Goal: Information Seeking & Learning: Find specific fact

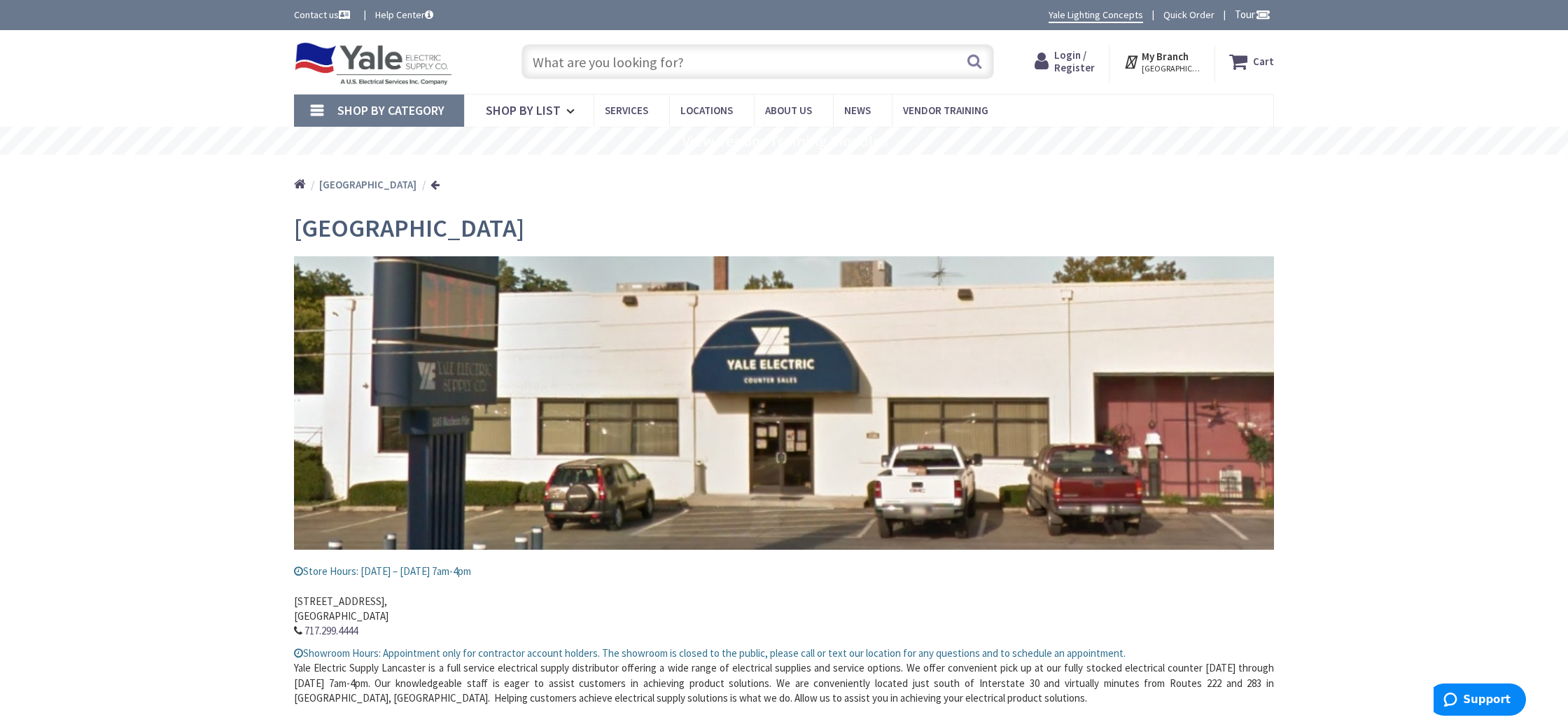
click at [1091, 65] on span "Login / Register" at bounding box center [1074, 61] width 41 height 26
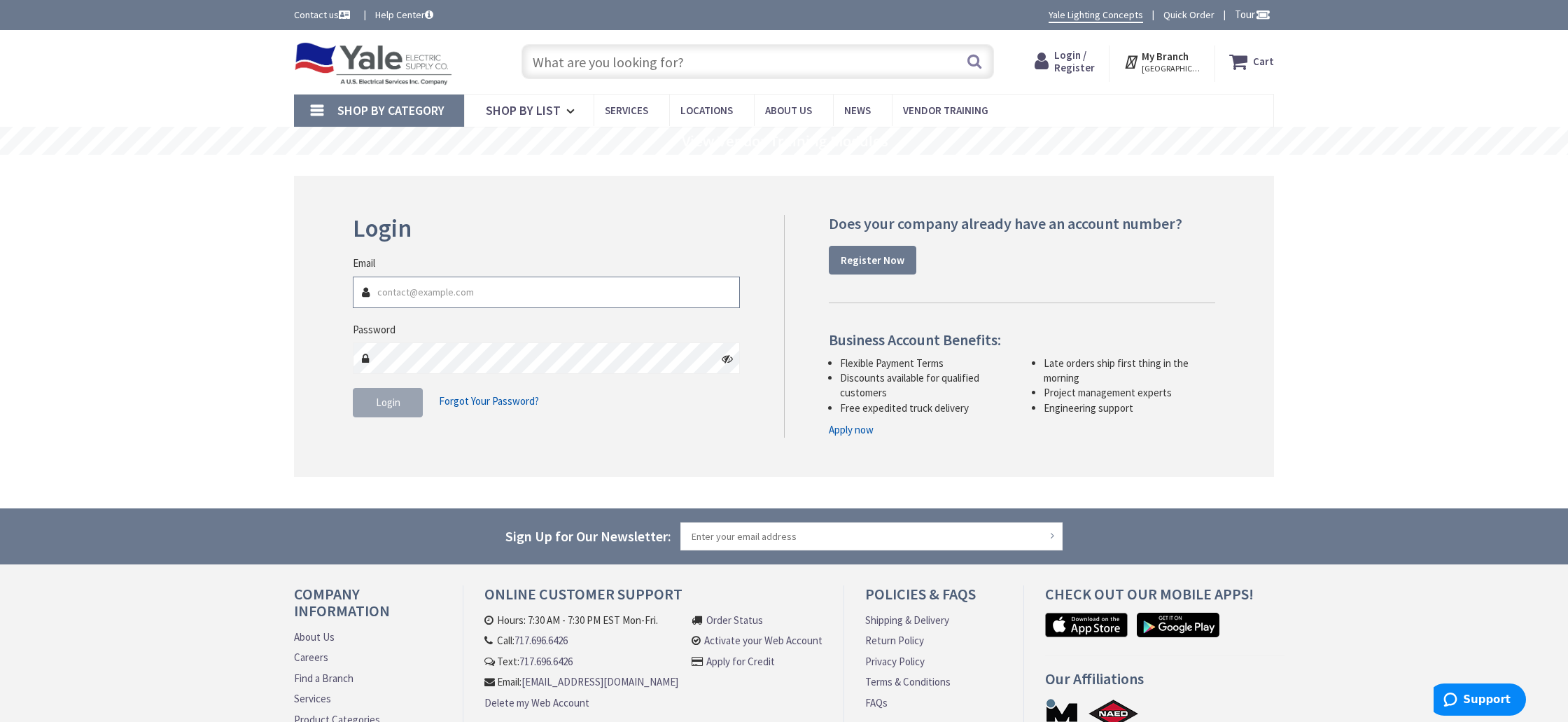
type input "[PERSON_NAME][EMAIL_ADDRESS][DOMAIN_NAME]"
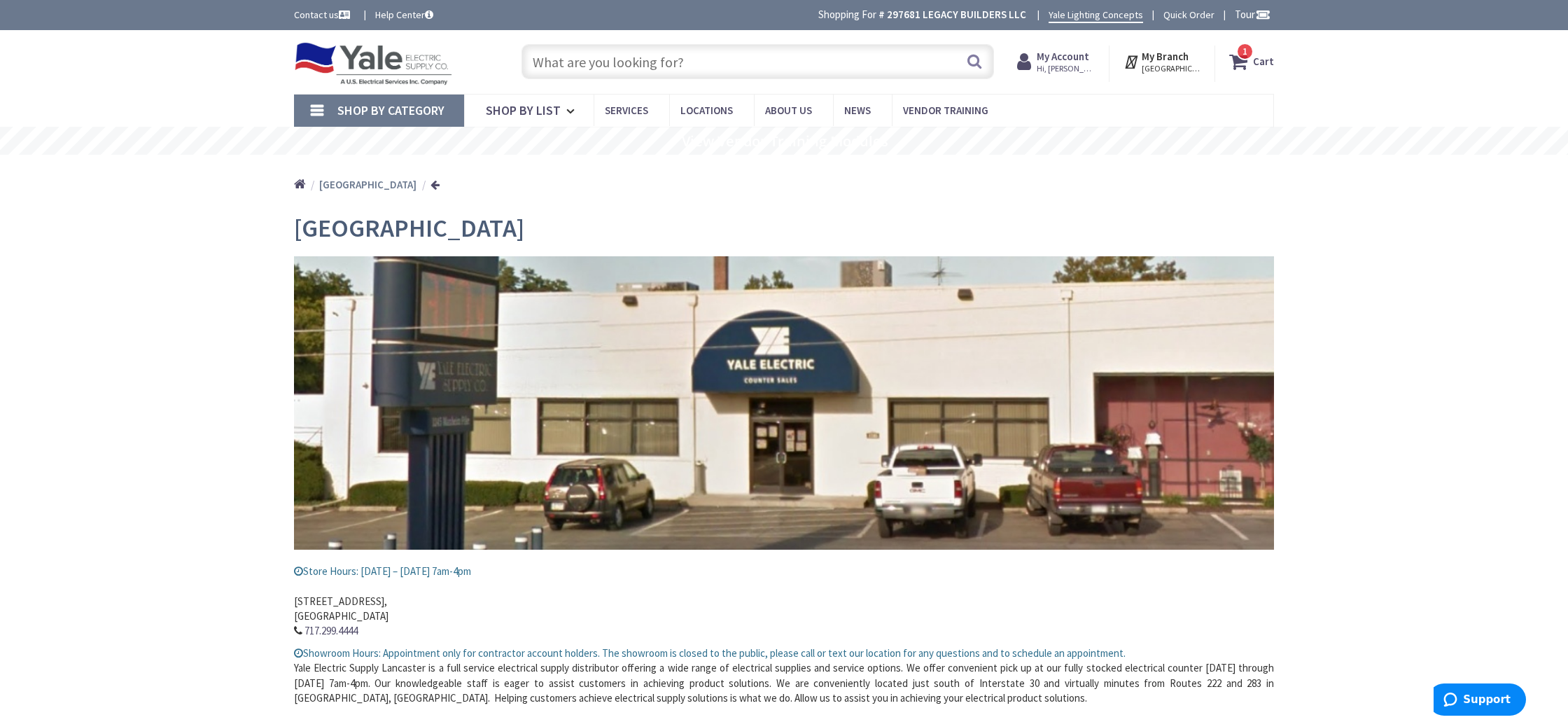
click at [652, 61] on input "text" at bounding box center [758, 61] width 473 height 35
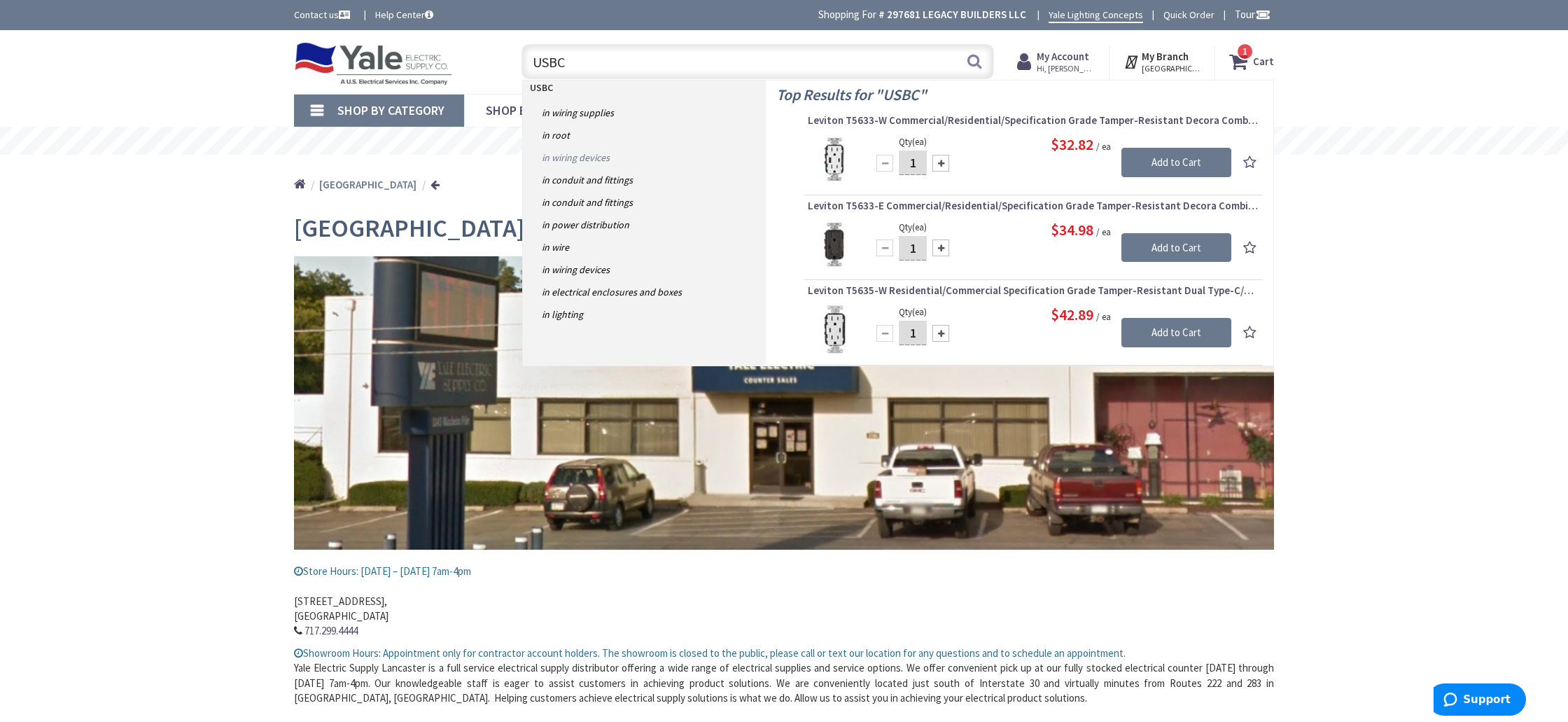
type input "USBC"
click at [583, 158] on link "in Wiring Devices" at bounding box center [644, 157] width 243 height 22
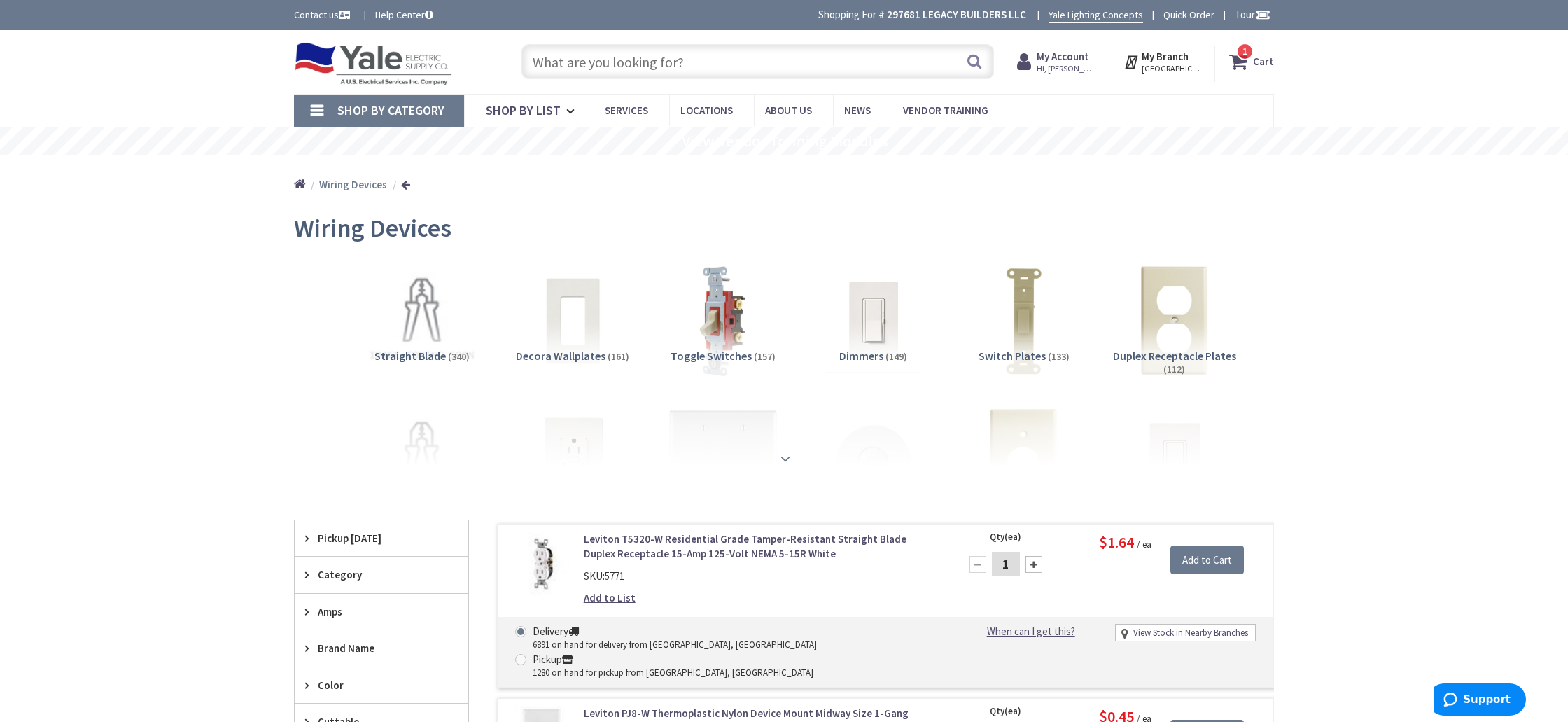
click at [567, 454] on div at bounding box center [784, 428] width 911 height 77
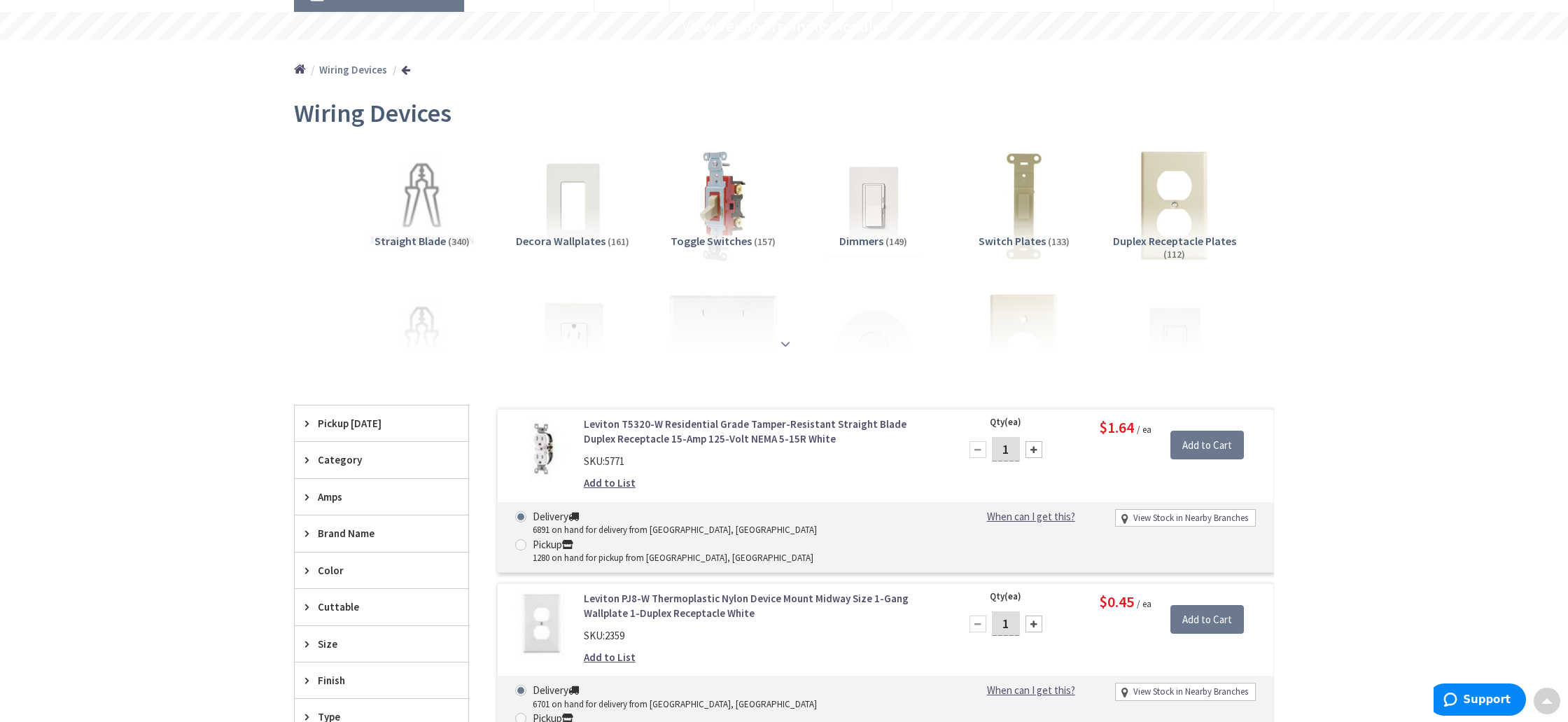
scroll to position [120, 0]
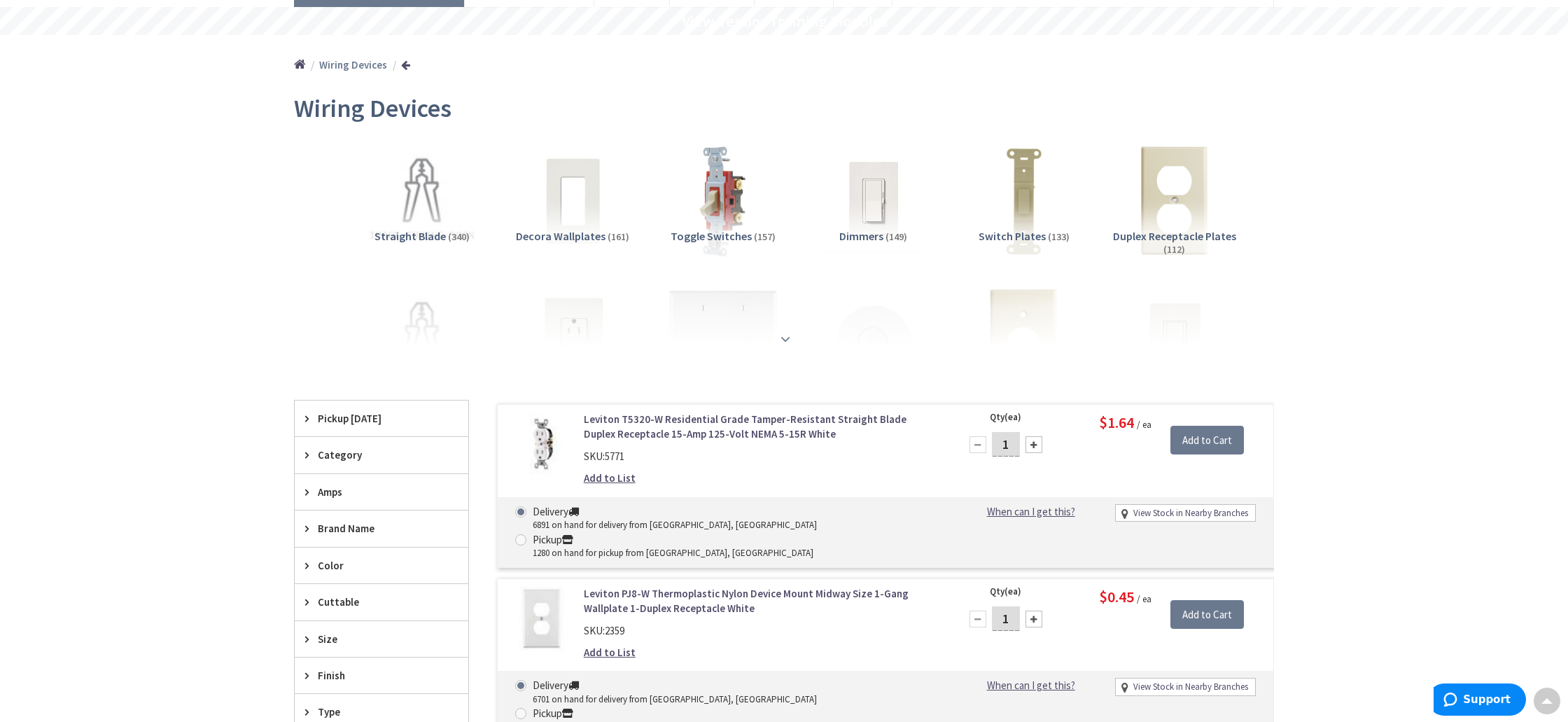
click at [783, 340] on strong at bounding box center [785, 332] width 16 height 16
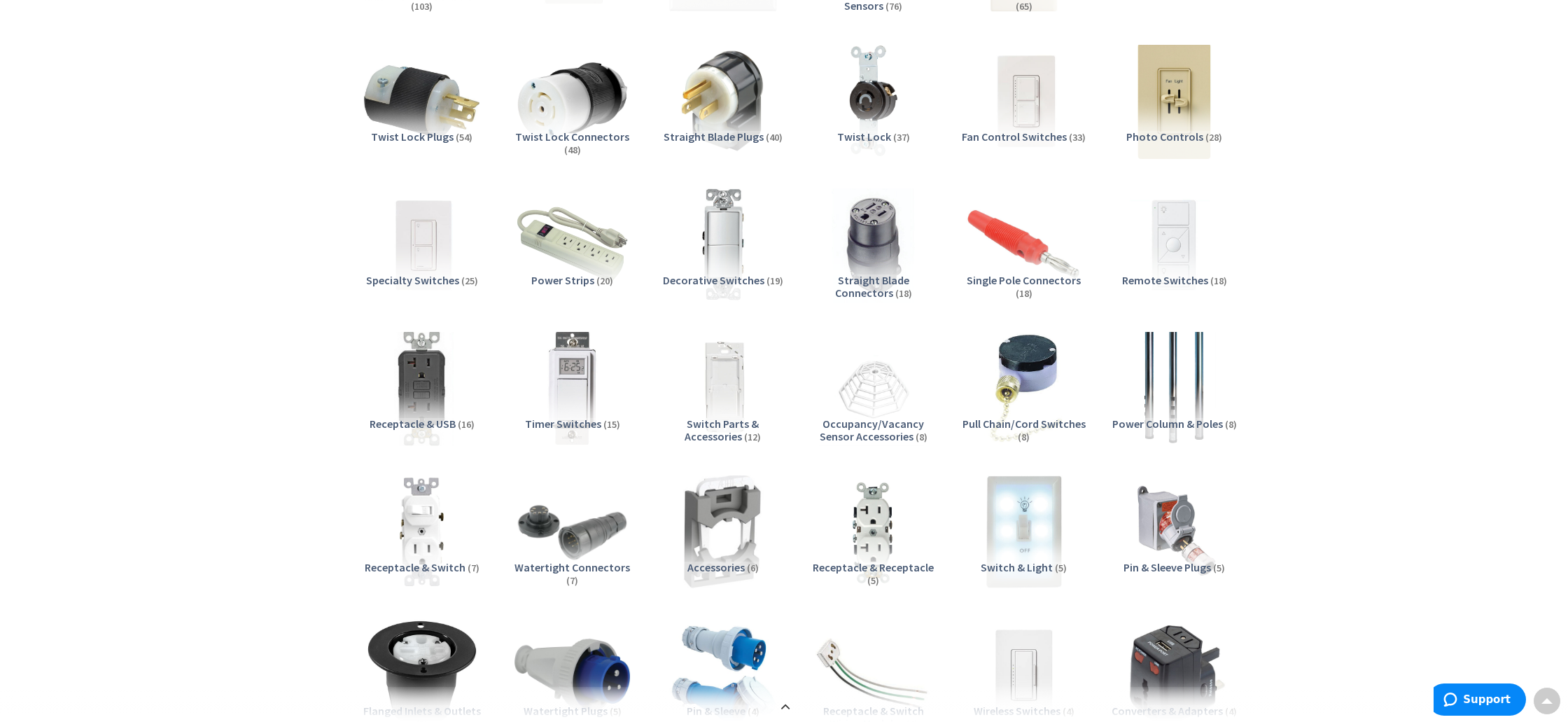
scroll to position [507, 0]
click at [416, 413] on img at bounding box center [422, 387] width 127 height 127
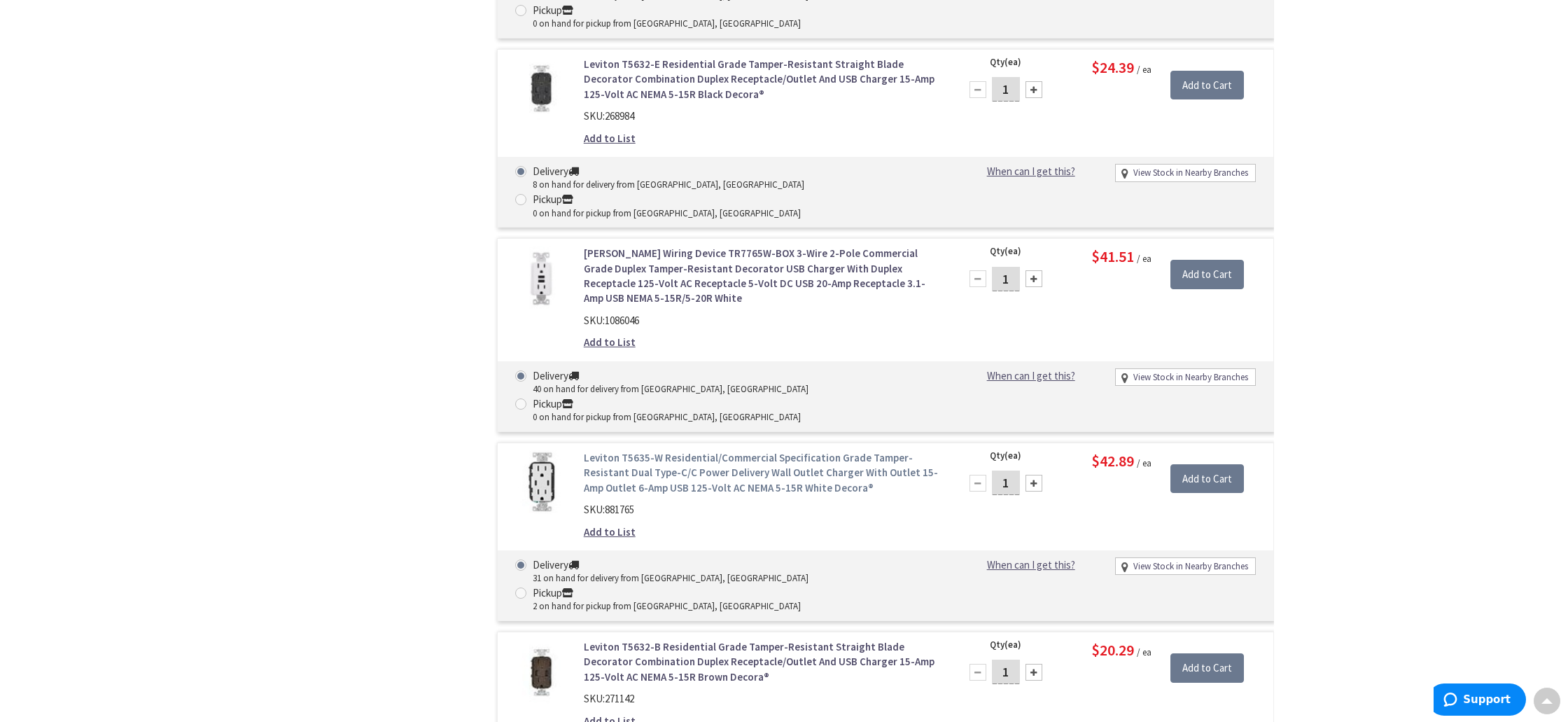
scroll to position [2853, 0]
click at [651, 451] on link "Leviton T5635-W Residential/Commercial Specification Grade Tamper-Resistant Dua…" at bounding box center [762, 473] width 356 height 45
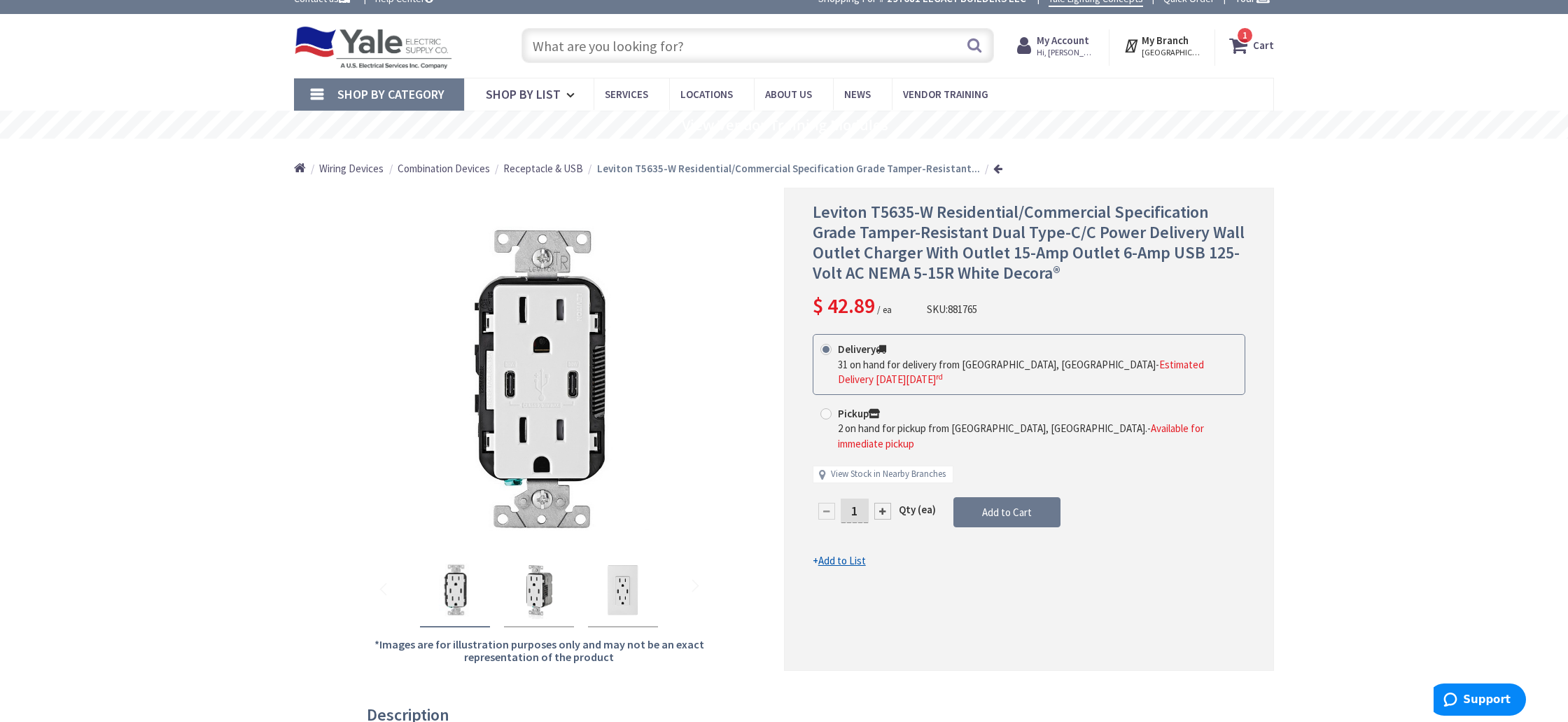
scroll to position [16, 0]
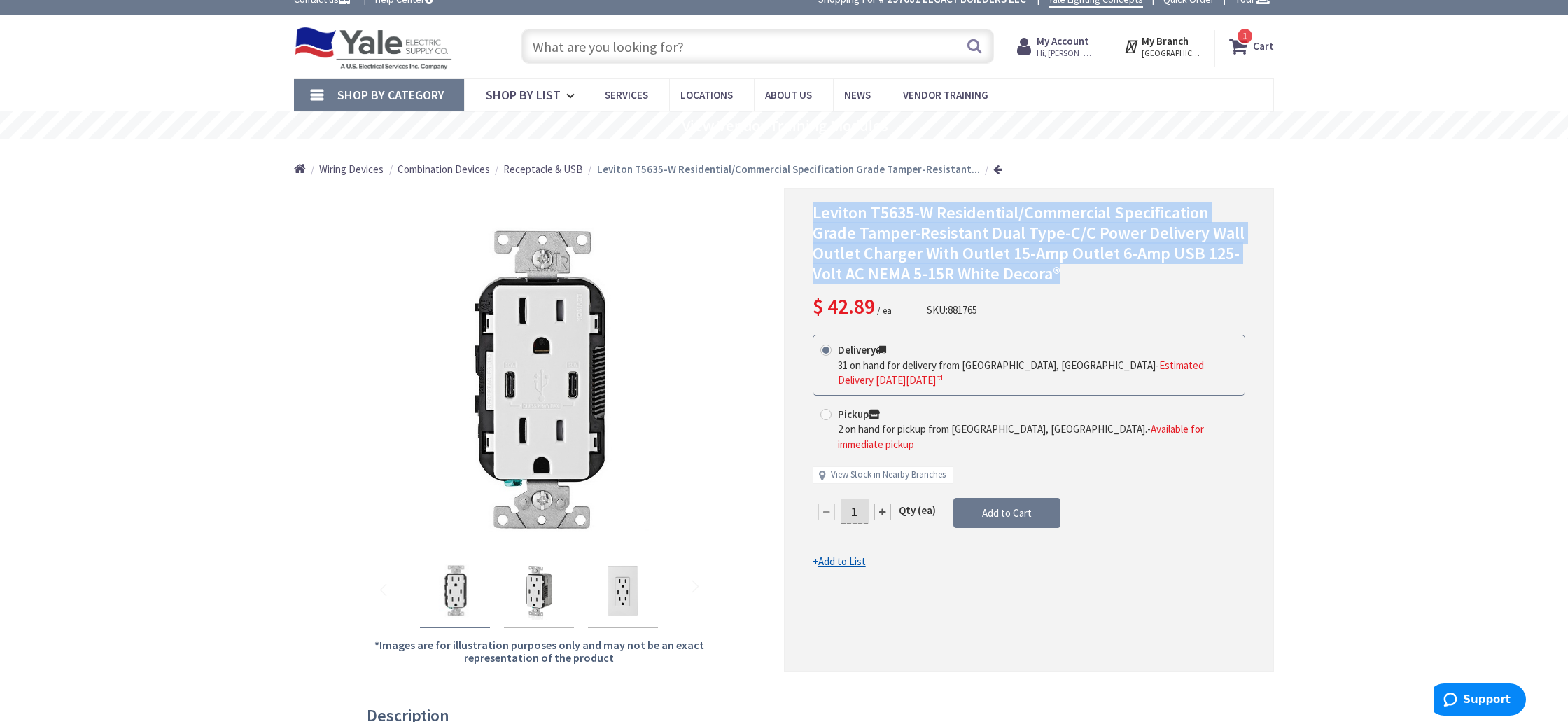
drag, startPoint x: 813, startPoint y: 213, endPoint x: 1116, endPoint y: 272, distance: 308.7
click at [1135, 272] on div "Leviton T5635-W Residential/Commercial Specification Grade Tamper-Resistant Dua…" at bounding box center [1029, 429] width 490 height 482
copy span "Leviton T5635-W Residential/Commercial Specification Grade Tamper-Resistant Dua…"
